Goal: Task Accomplishment & Management: Manage account settings

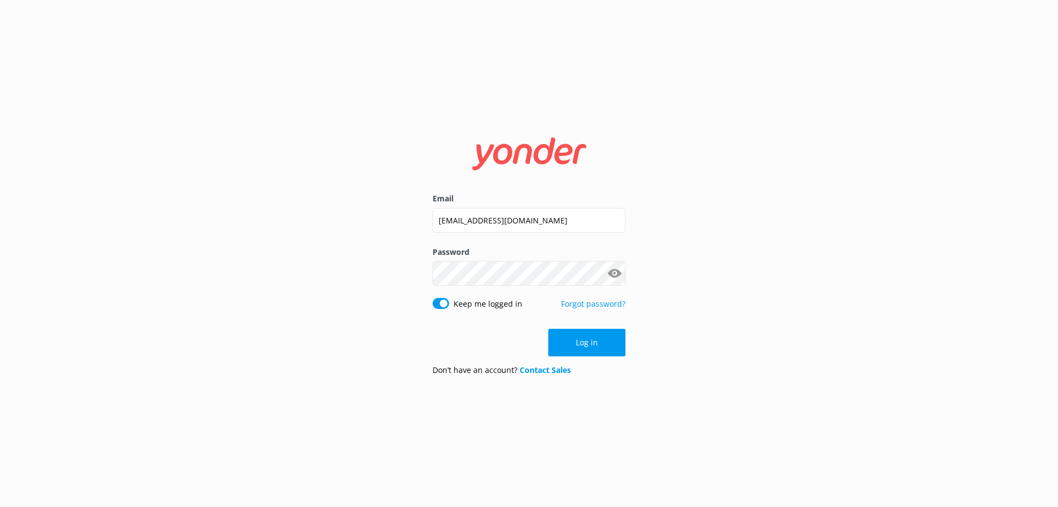
click at [633, 346] on div "Email nzinfo@ziptrek.com Password Show password Keep me logged in Forgot passwo…" at bounding box center [529, 253] width 220 height 262
click at [615, 346] on button "Log in" at bounding box center [586, 343] width 77 height 28
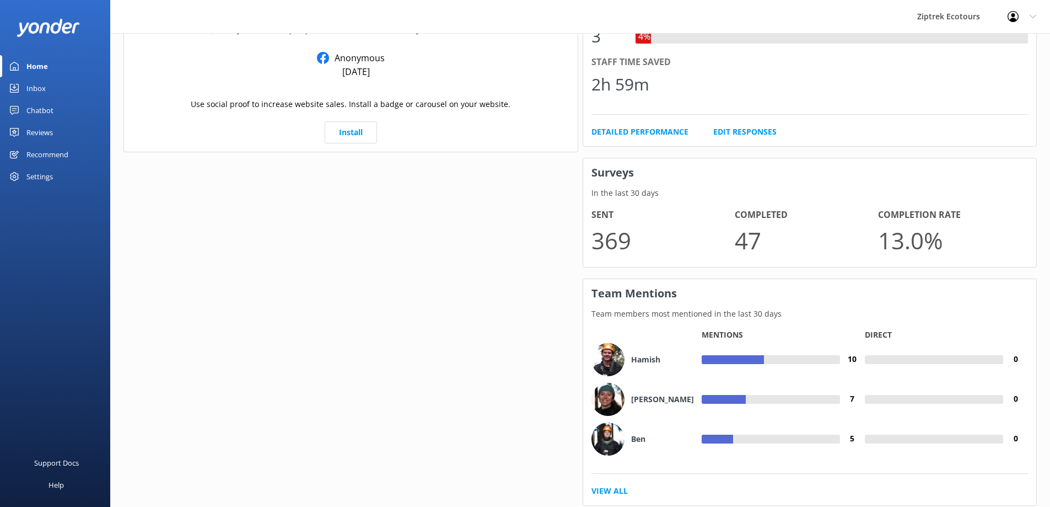
scroll to position [729, 0]
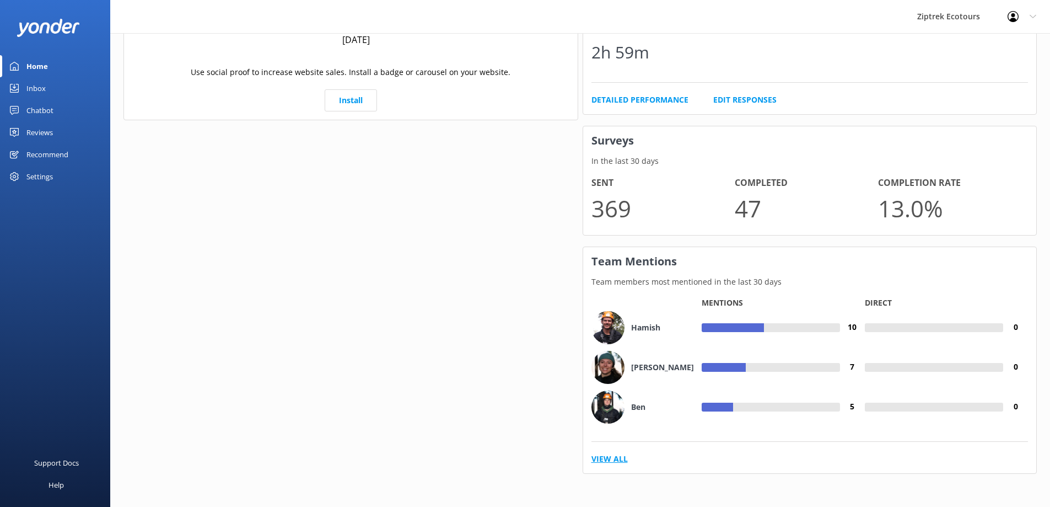
click at [620, 457] on link "View All" at bounding box center [609, 459] width 36 height 12
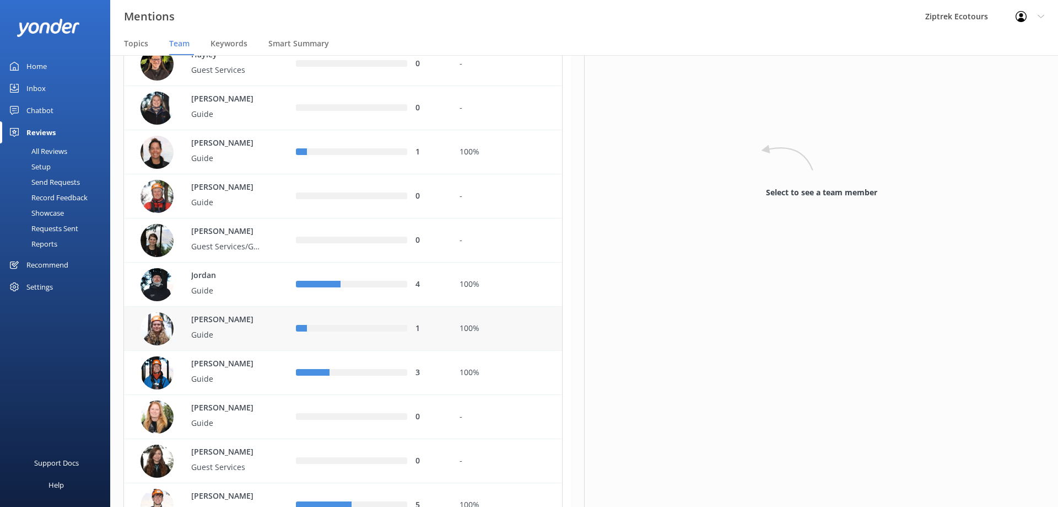
scroll to position [606, 0]
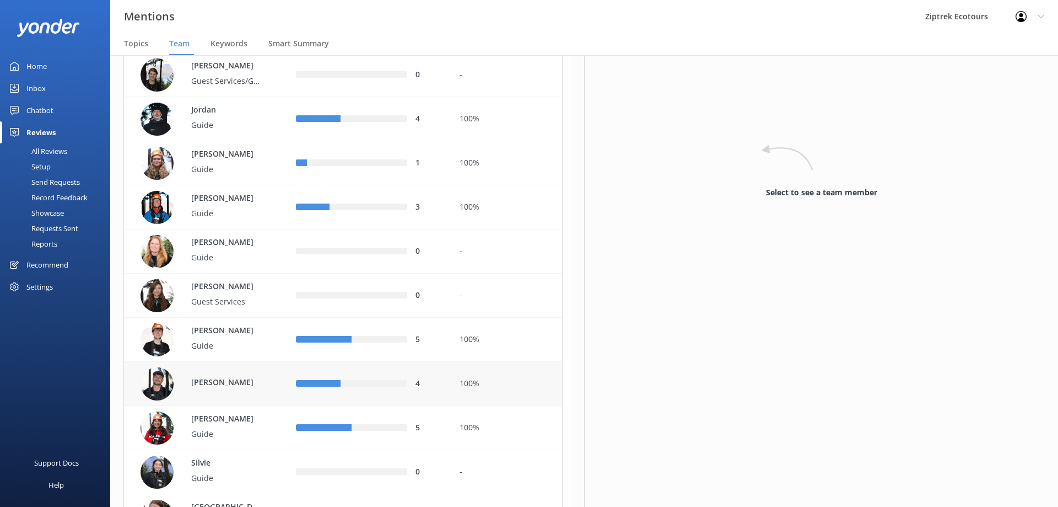
click at [531, 380] on div "100%" at bounding box center [507, 384] width 94 height 12
